Goal: Navigation & Orientation: Find specific page/section

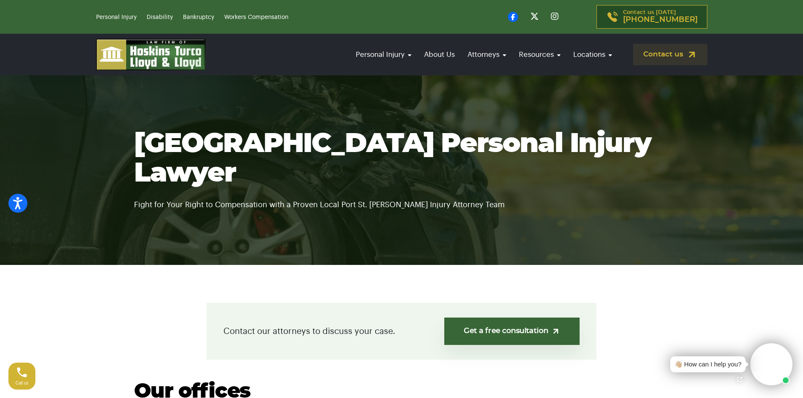
click at [117, 54] on img at bounding box center [151, 55] width 110 height 32
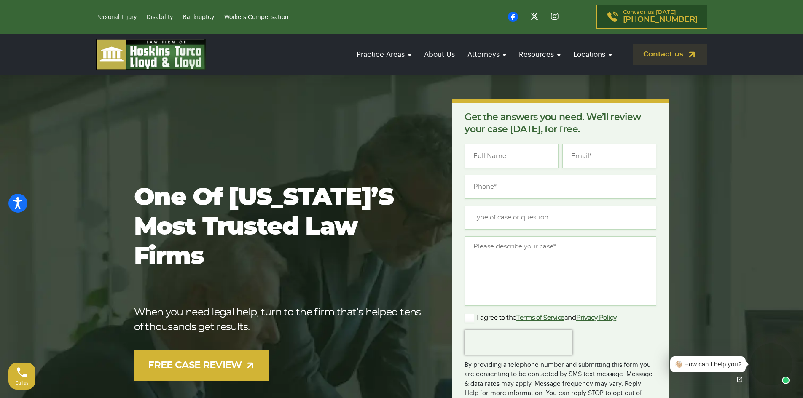
click at [131, 46] on img at bounding box center [151, 55] width 110 height 32
